Goal: Find specific page/section: Find specific page/section

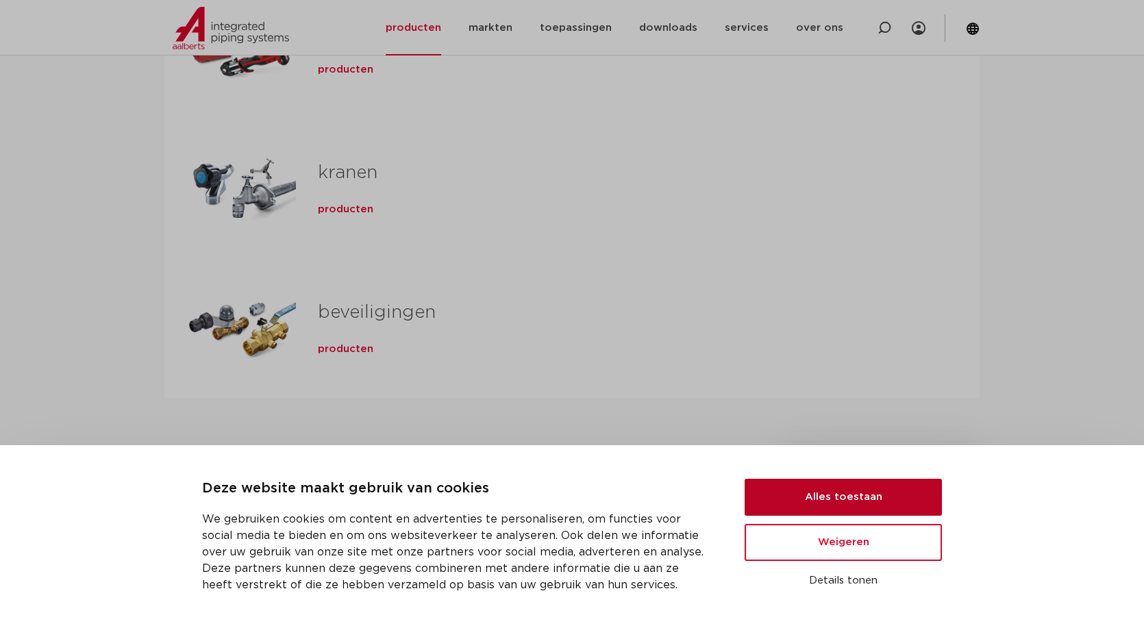
click at [805, 499] on button "Alles toestaan" at bounding box center [843, 497] width 197 height 37
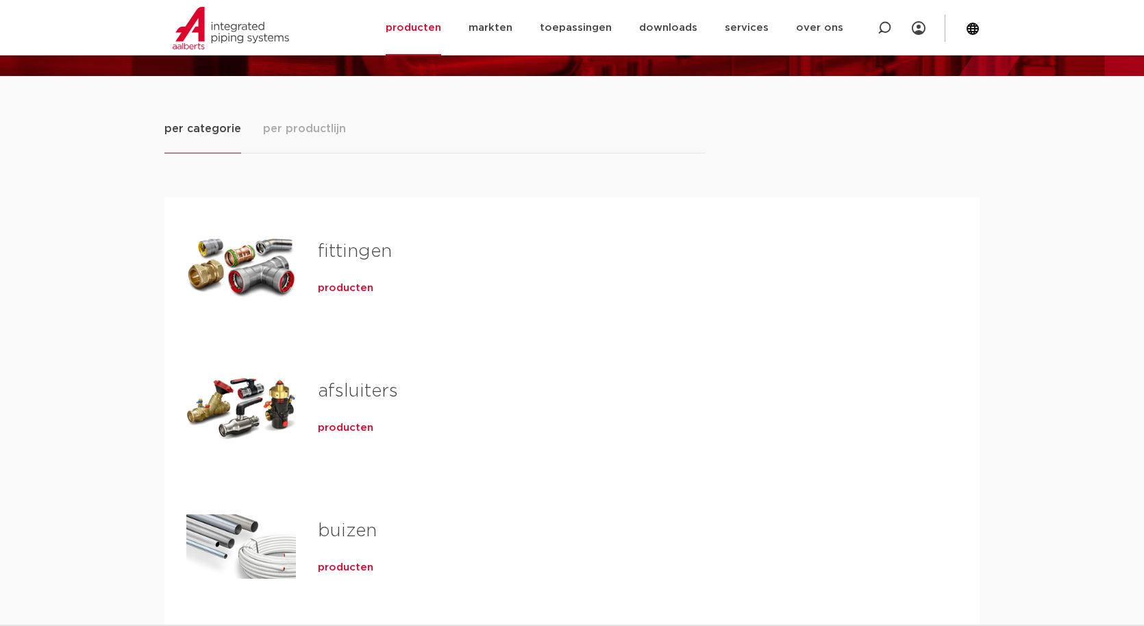
scroll to position [155, 0]
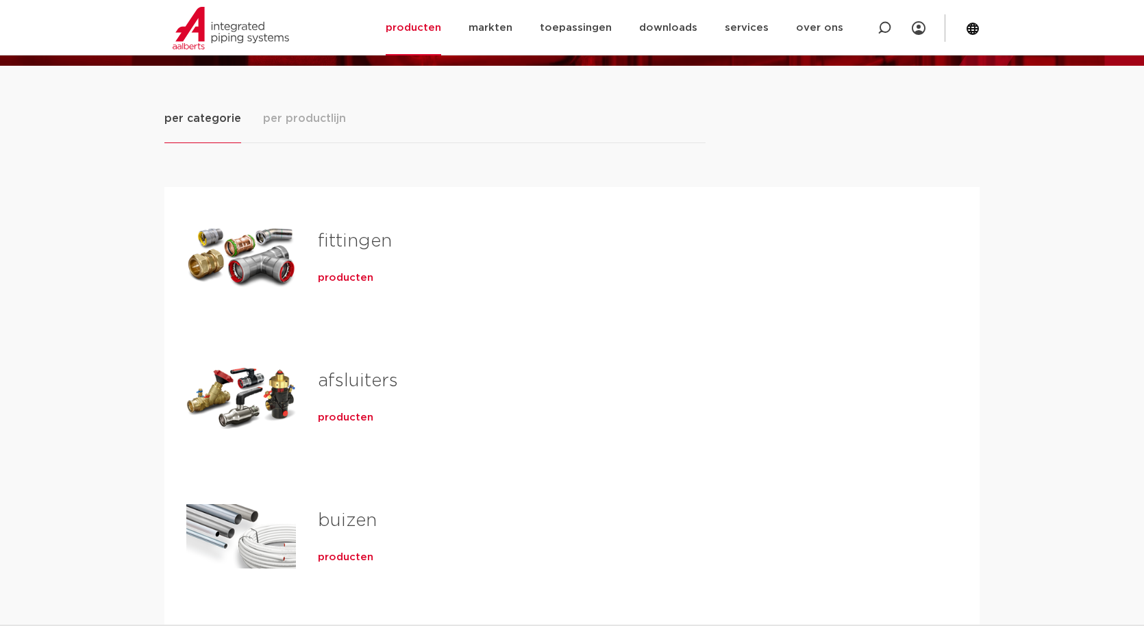
click at [332, 277] on span "producten" at bounding box center [345, 278] width 55 height 14
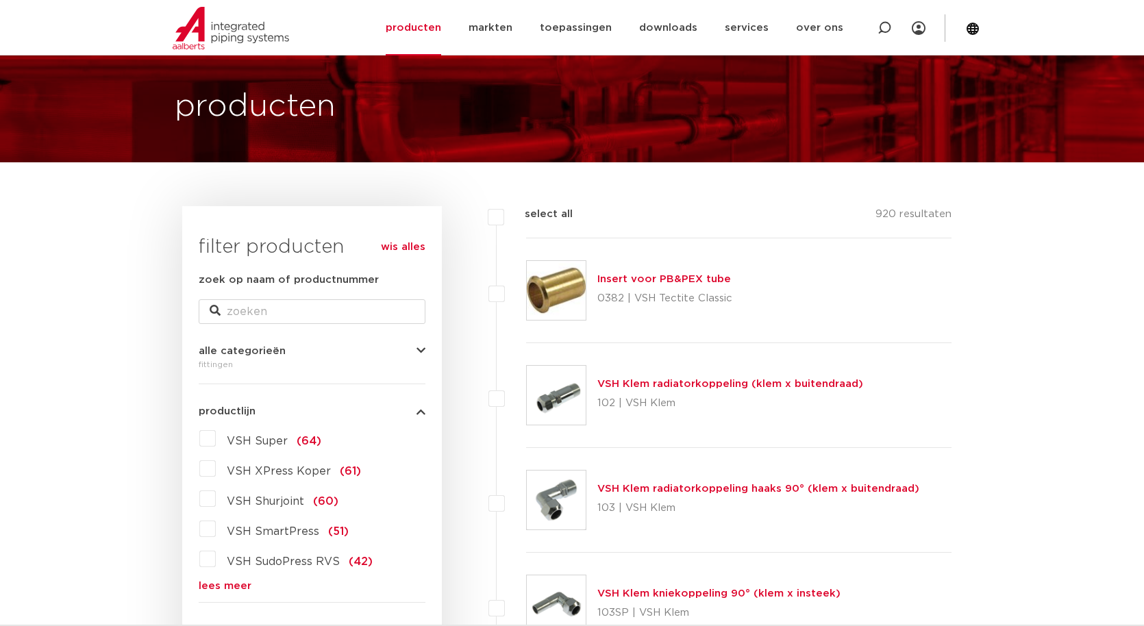
scroll to position [58, 0]
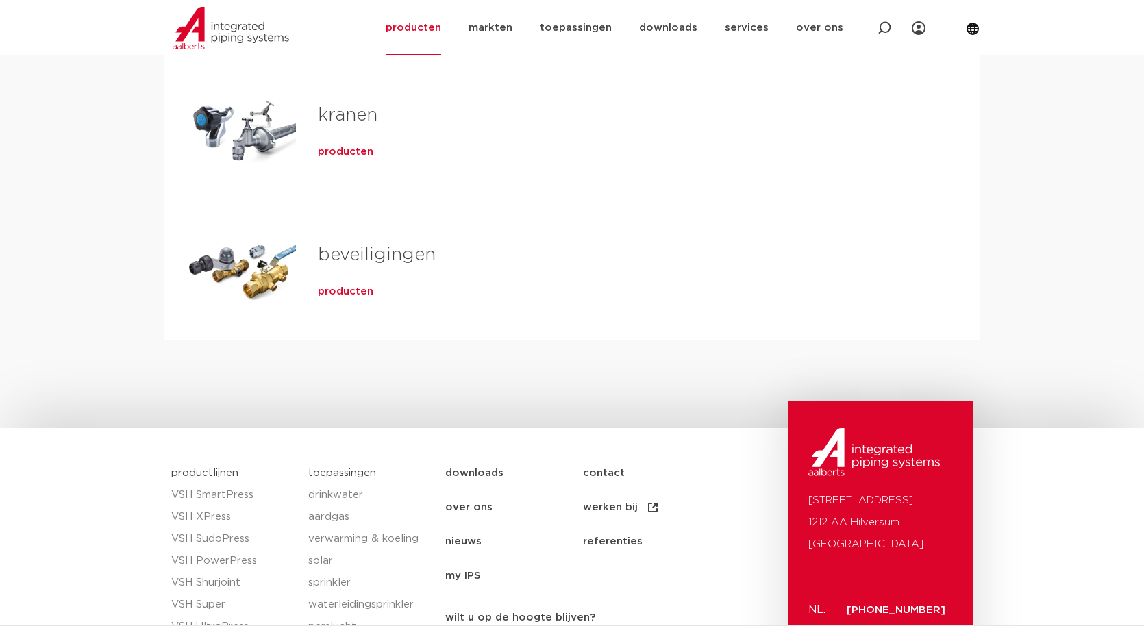
scroll to position [838, 0]
click at [347, 117] on link "kranen" at bounding box center [348, 117] width 60 height 18
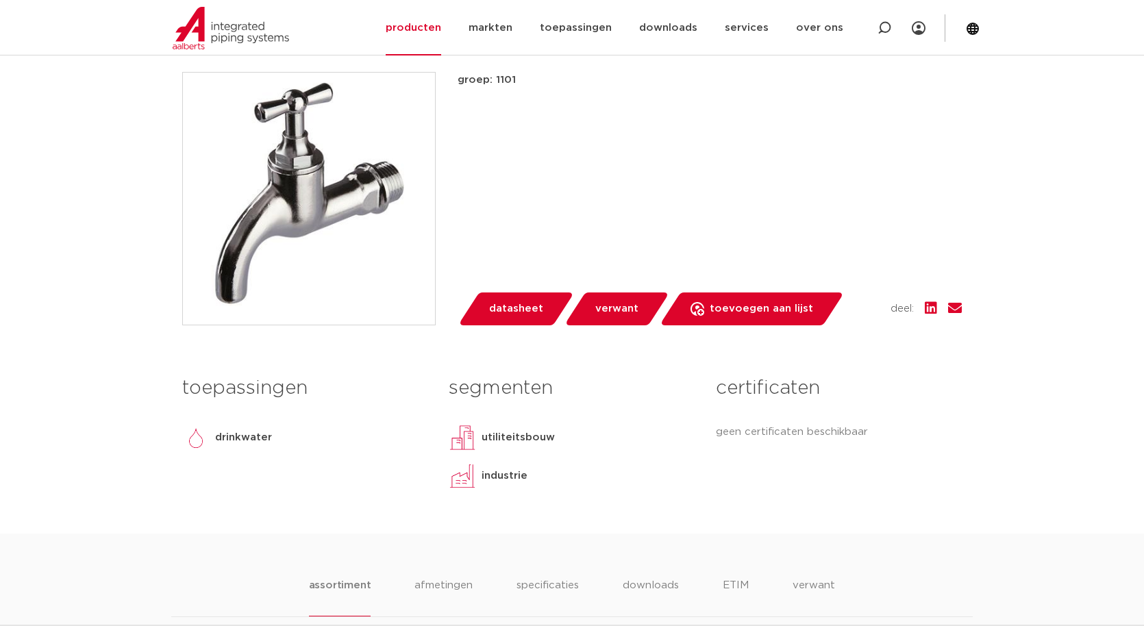
scroll to position [334, 0]
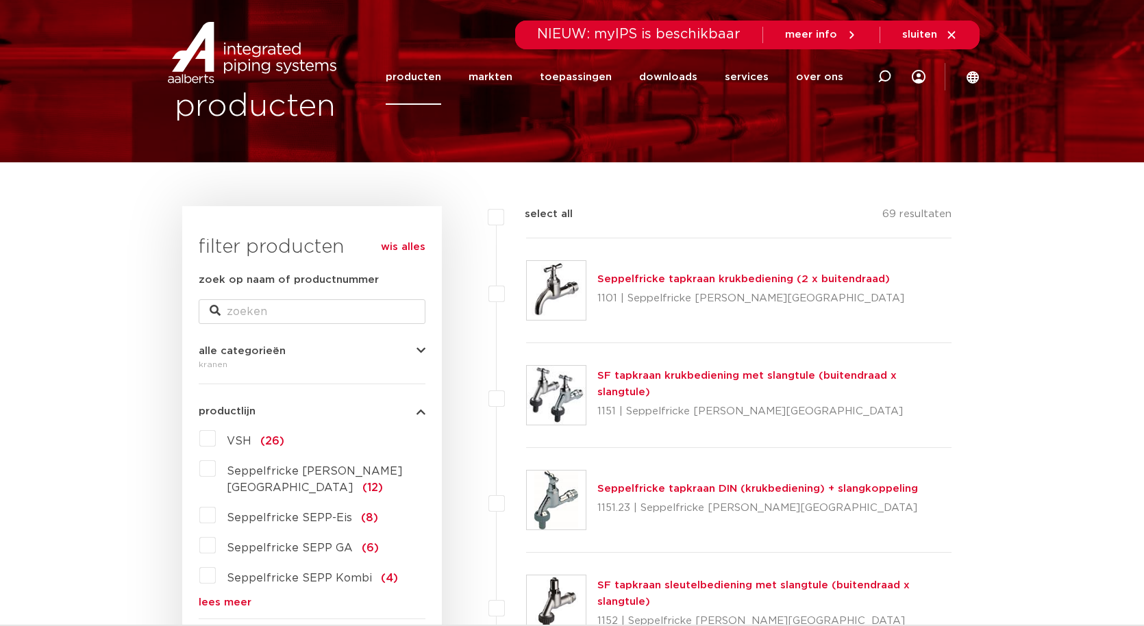
scroll to position [58, 0]
